Goal: Task Accomplishment & Management: Manage account settings

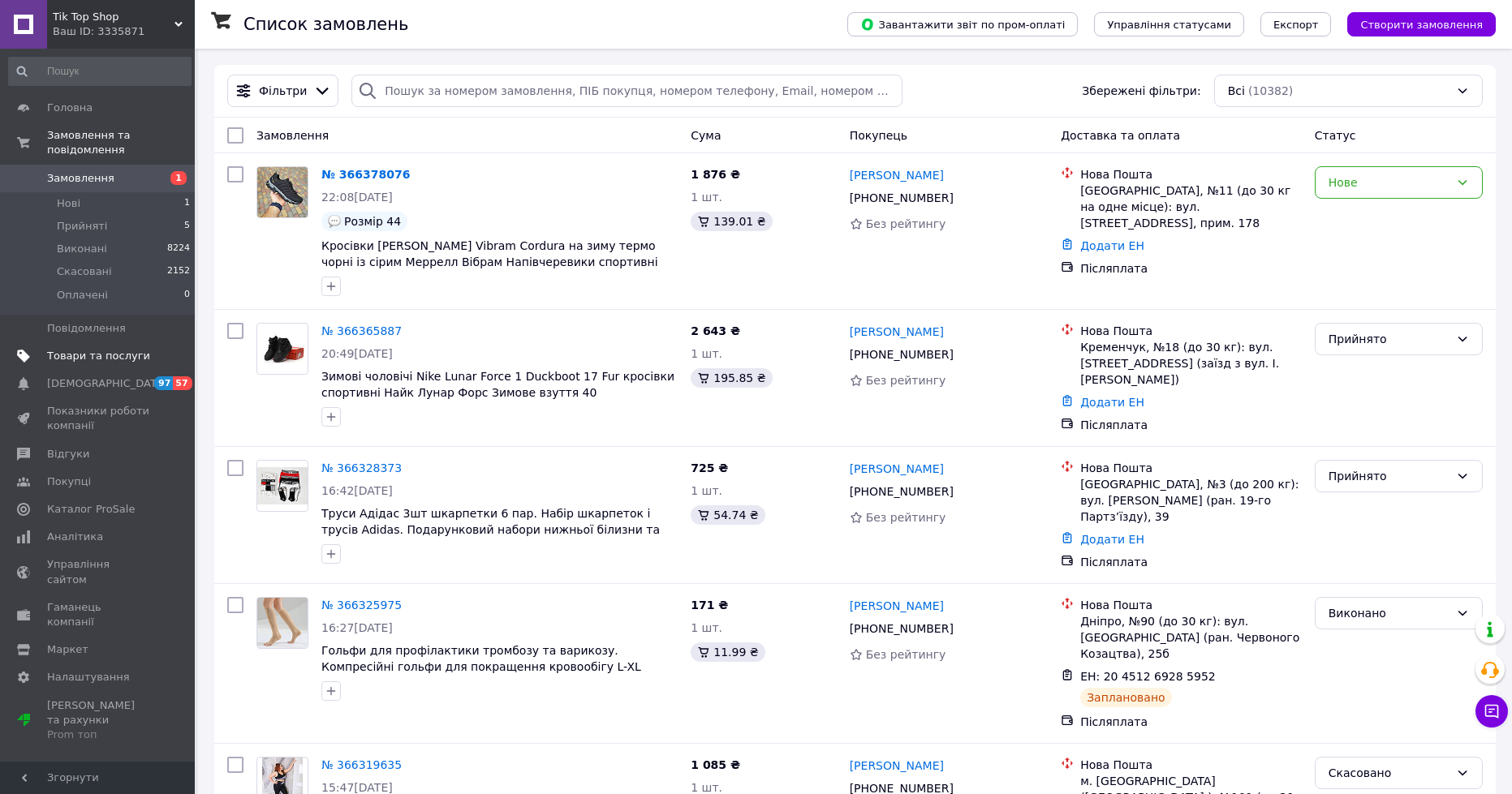
click at [113, 351] on link "Товари та послуги" at bounding box center [99, 356] width 199 height 28
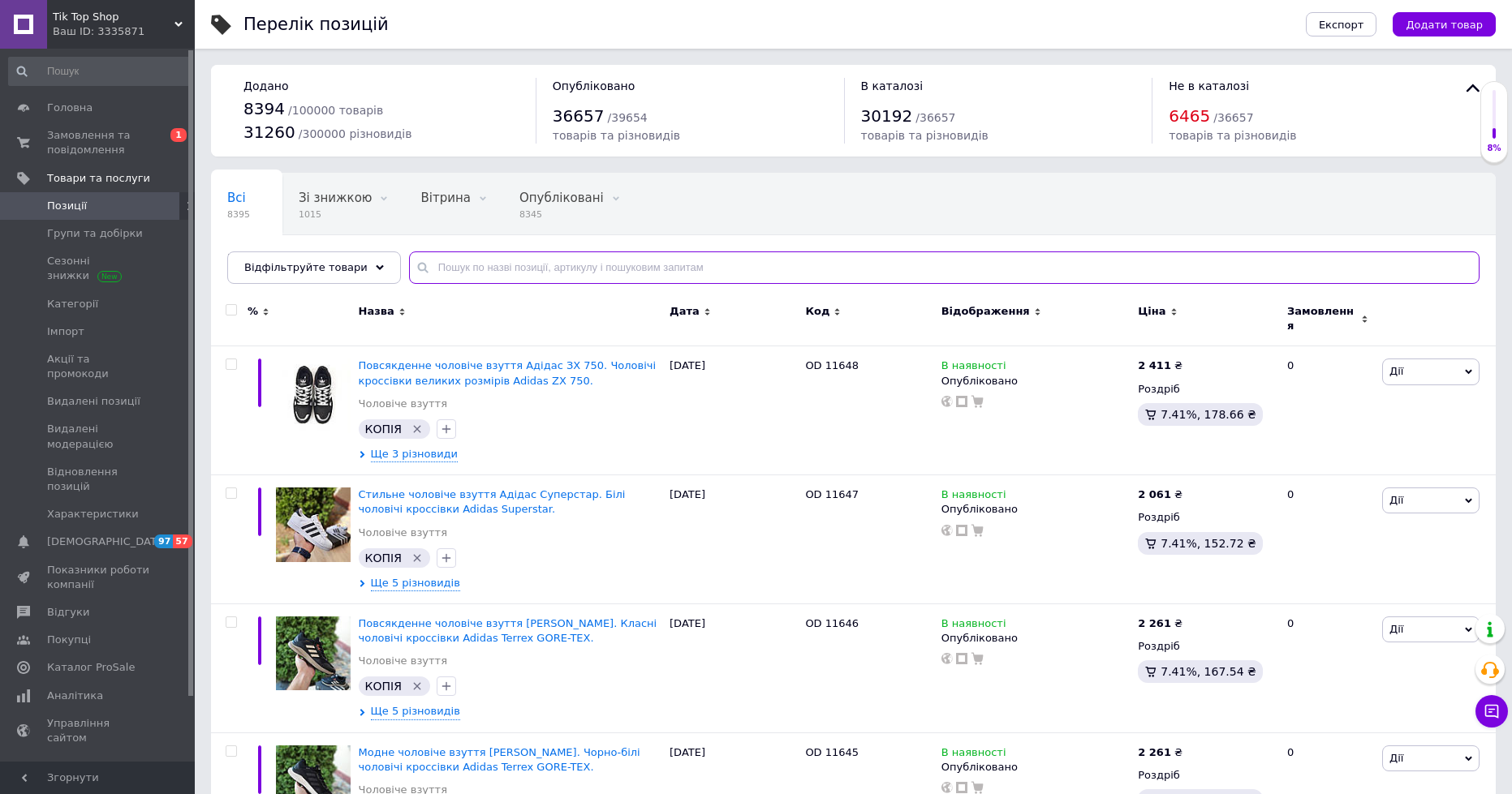
click at [438, 267] on input "text" at bounding box center [945, 268] width 1071 height 33
paste input "11044"
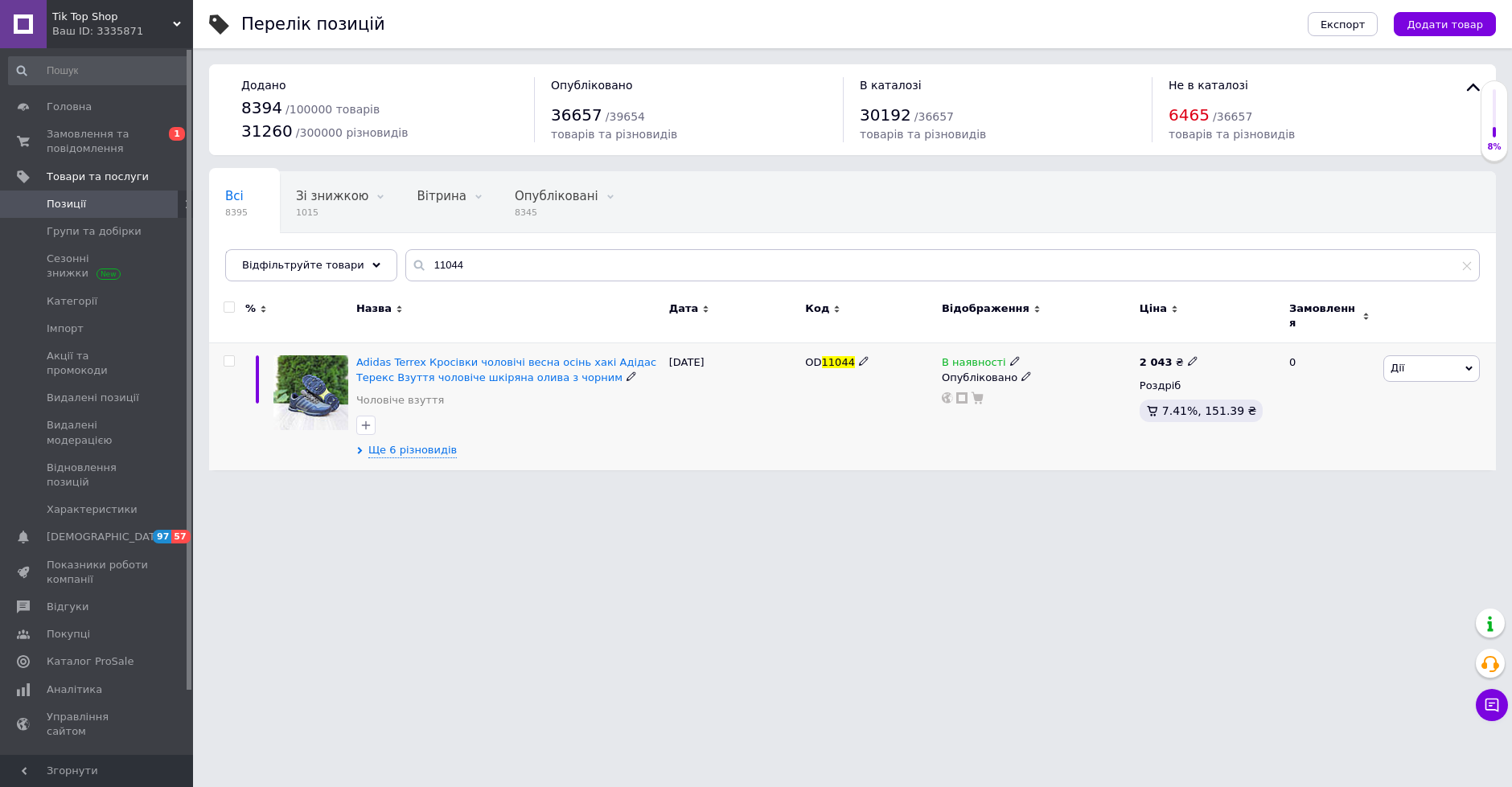
click at [1421, 366] on span "Дії" at bounding box center [1431, 368] width 96 height 26
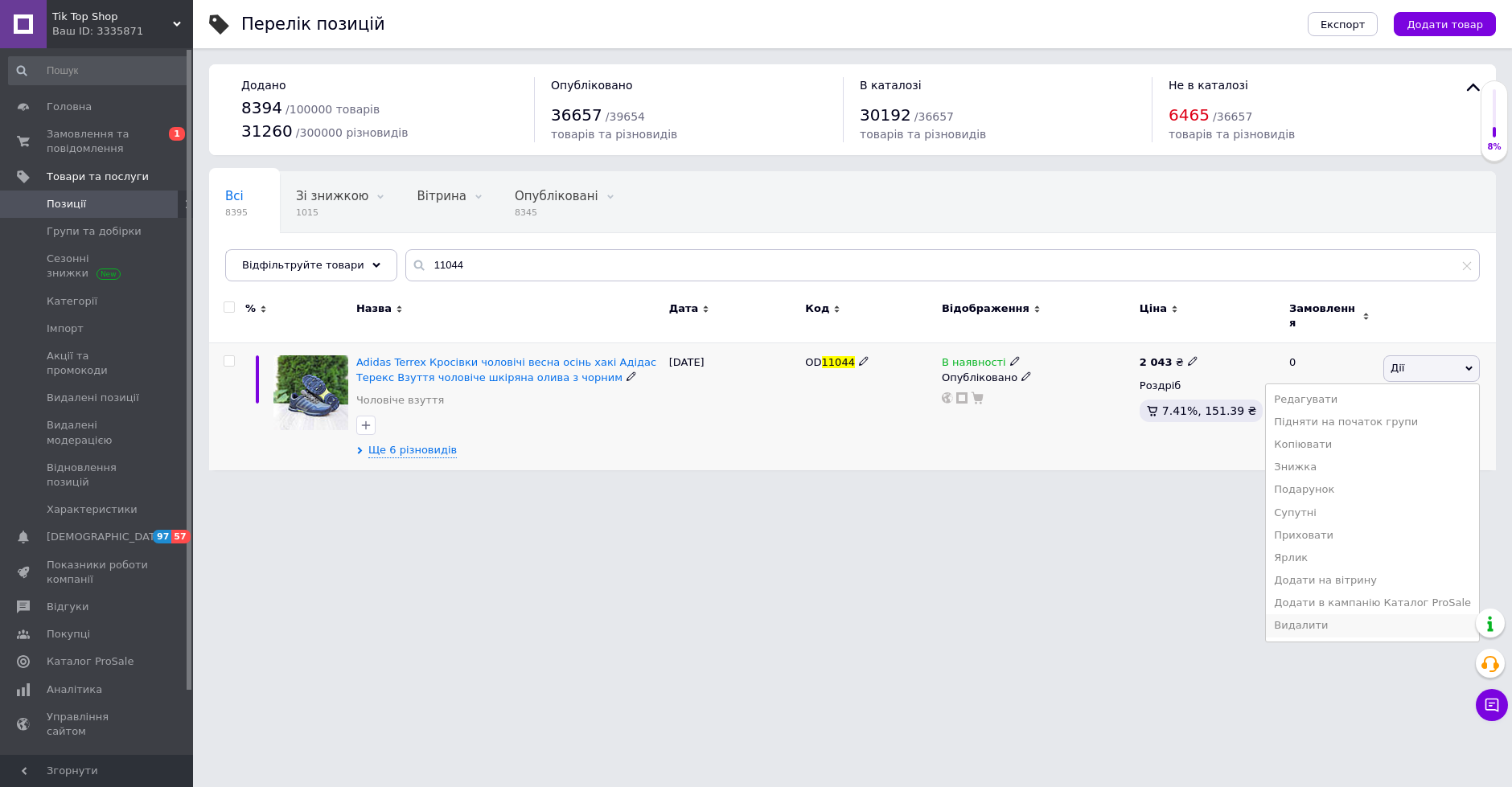
click at [1324, 623] on li "Видалити" at bounding box center [1372, 625] width 213 height 23
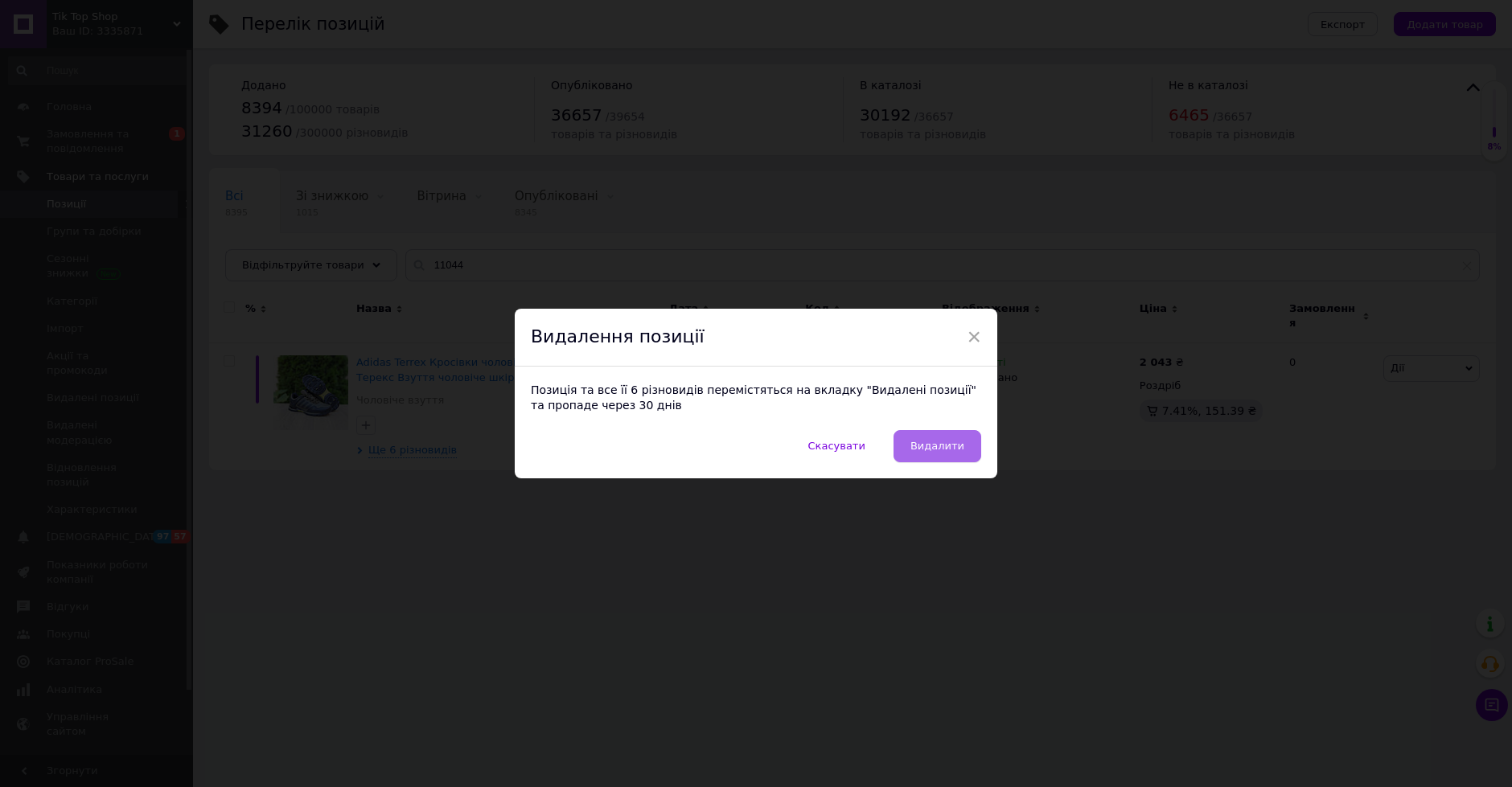
click at [932, 442] on span "Видалити" at bounding box center [937, 446] width 54 height 12
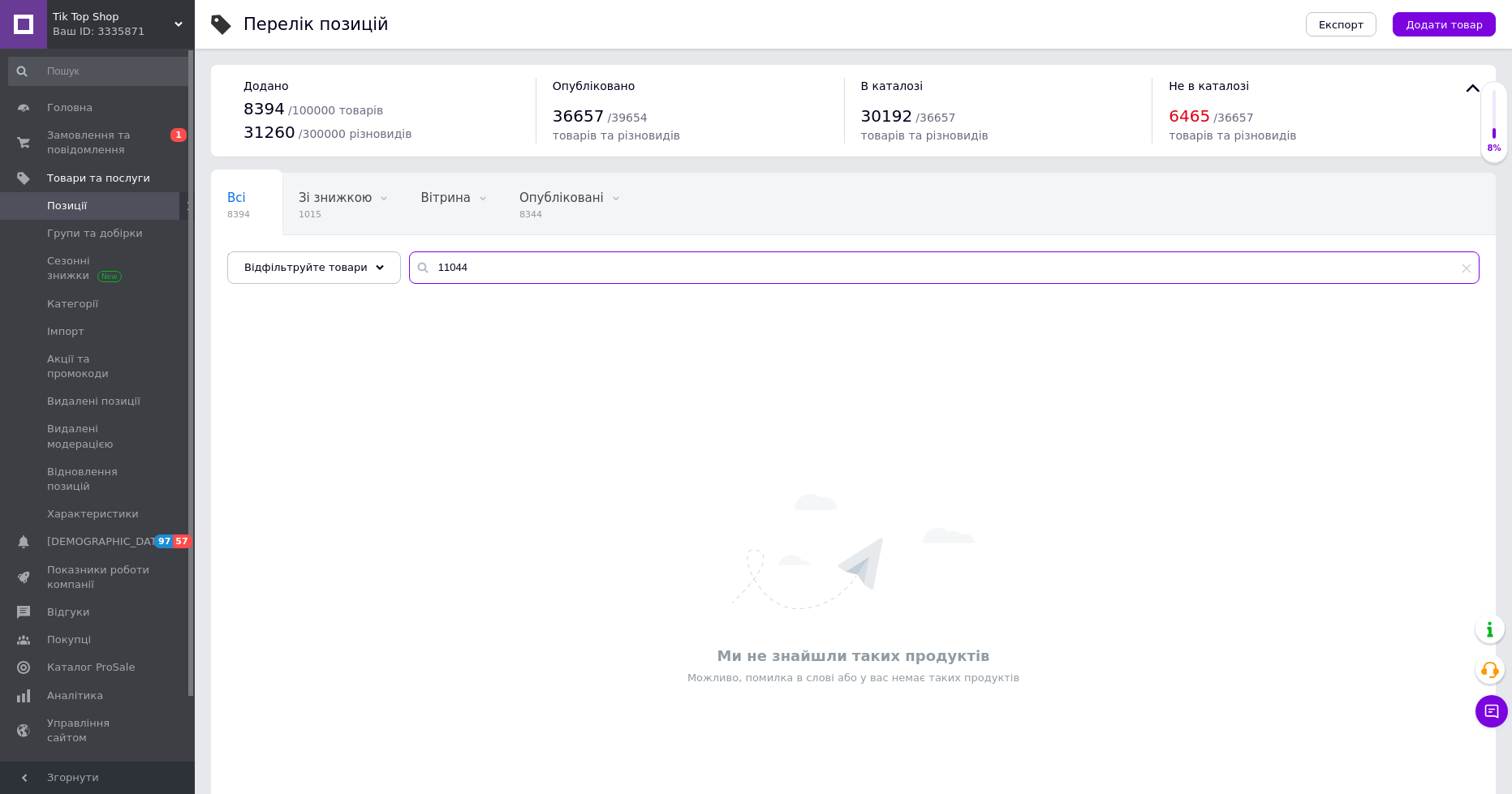
click at [461, 264] on input "11044" at bounding box center [945, 268] width 1071 height 33
paste input "DO2371/1"
drag, startPoint x: 432, startPoint y: 271, endPoint x: 276, endPoint y: 271, distance: 156.0
click at [276, 271] on div "Відфільтруйте товари DO2371/1" at bounding box center [853, 268] width 1252 height 33
type input "2371/1"
